Goal: Task Accomplishment & Management: Manage account settings

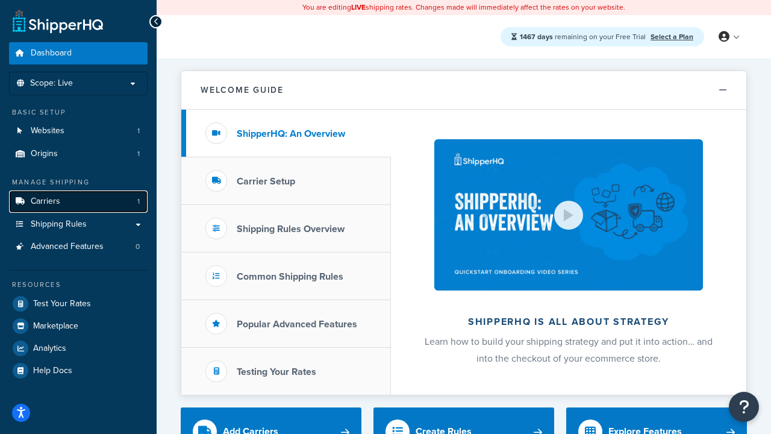
click at [87, 202] on link "Carriers 1" at bounding box center [78, 201] width 139 height 22
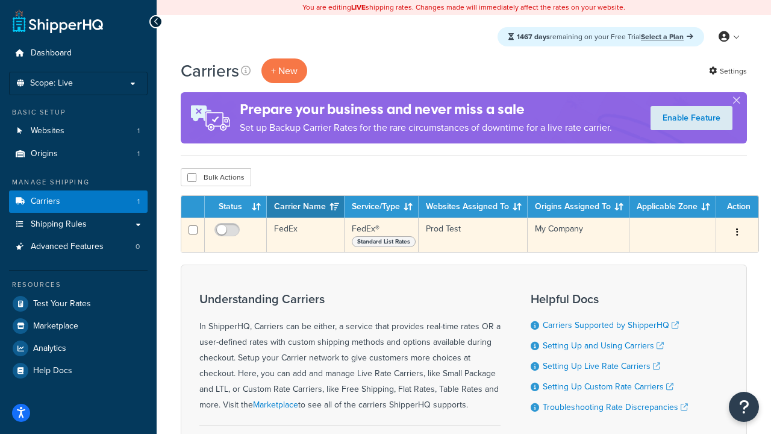
click at [731, 232] on button "button" at bounding box center [737, 232] width 17 height 19
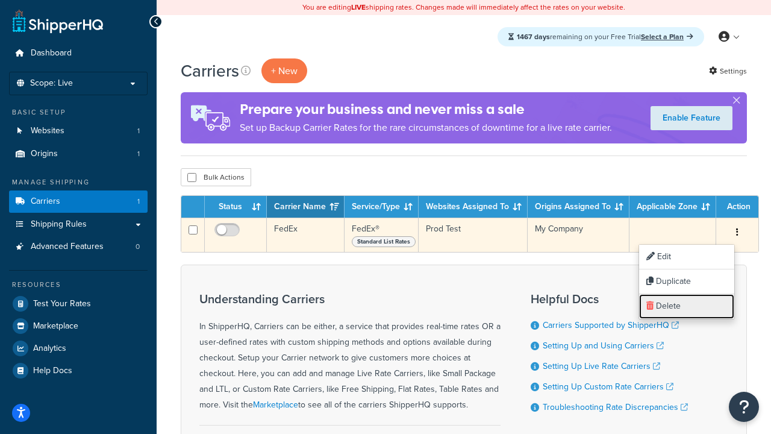
click at [693, 311] on link "Delete" at bounding box center [686, 306] width 95 height 25
